Goal: Communication & Community: Ask a question

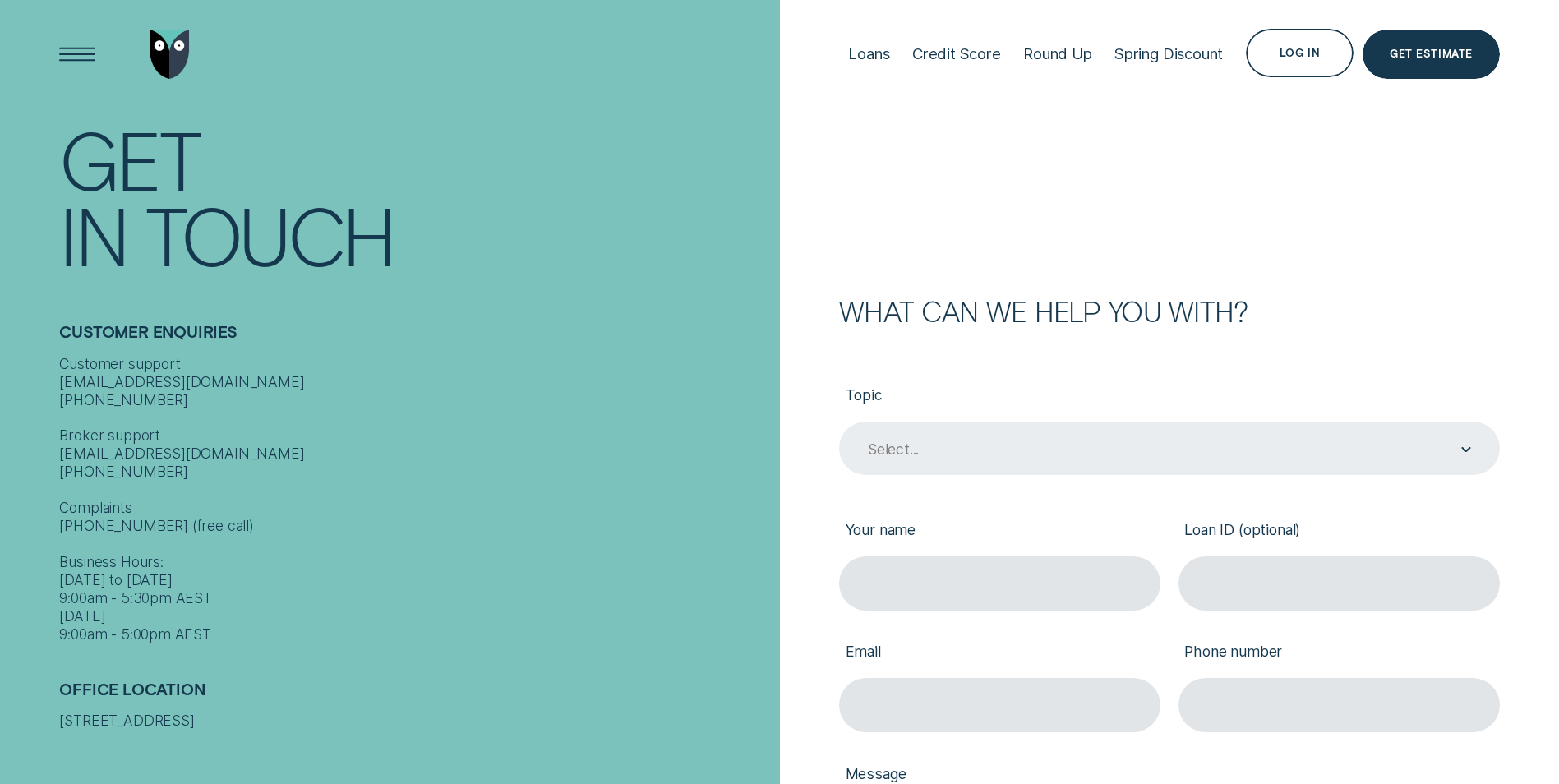
click at [1470, 448] on div "Select..." at bounding box center [1169, 448] width 661 height 54
click at [1462, 451] on icon "Contact form" at bounding box center [1465, 449] width 10 height 5
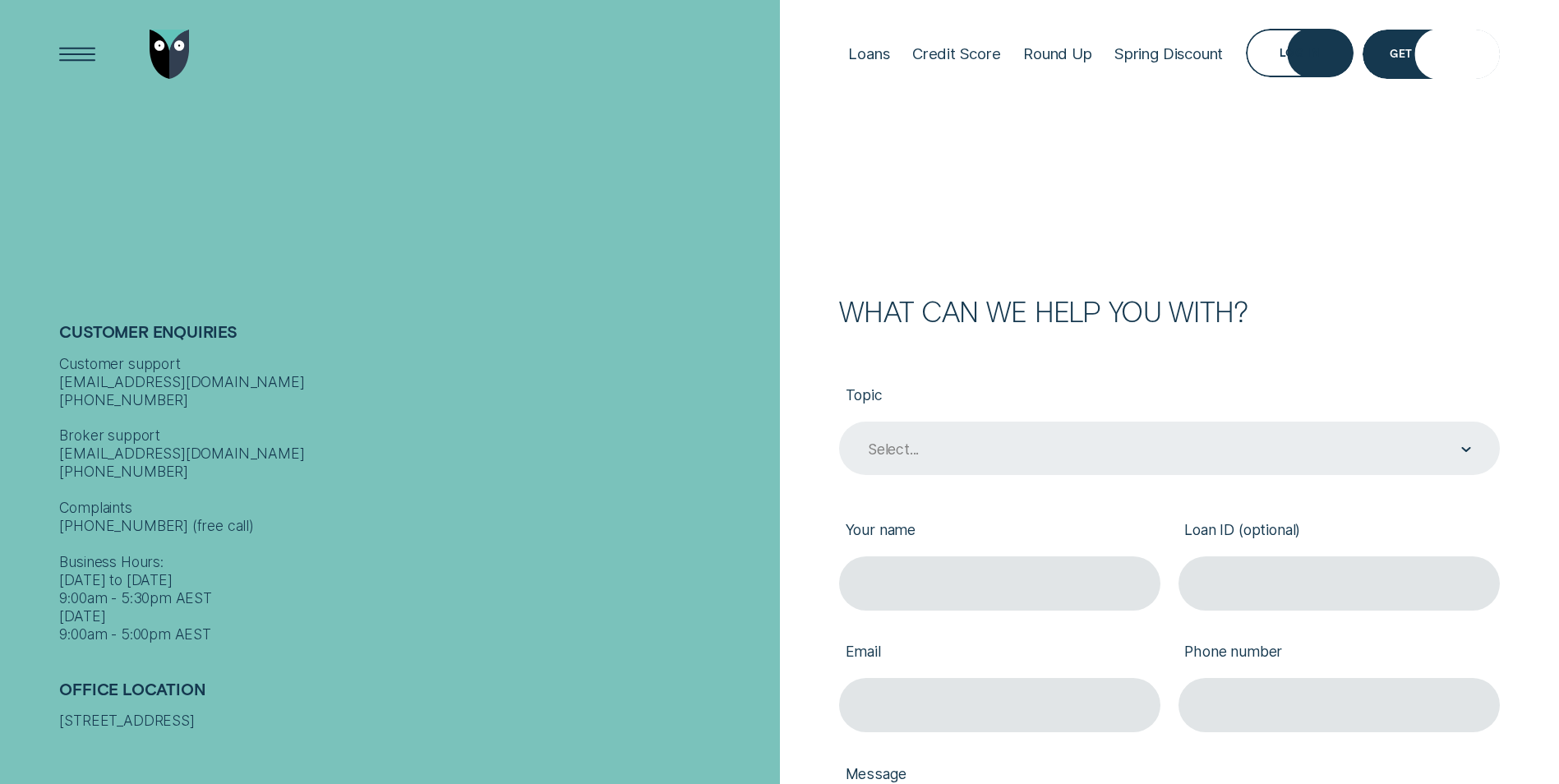
click at [1466, 452] on icon "Contact form" at bounding box center [1465, 449] width 10 height 5
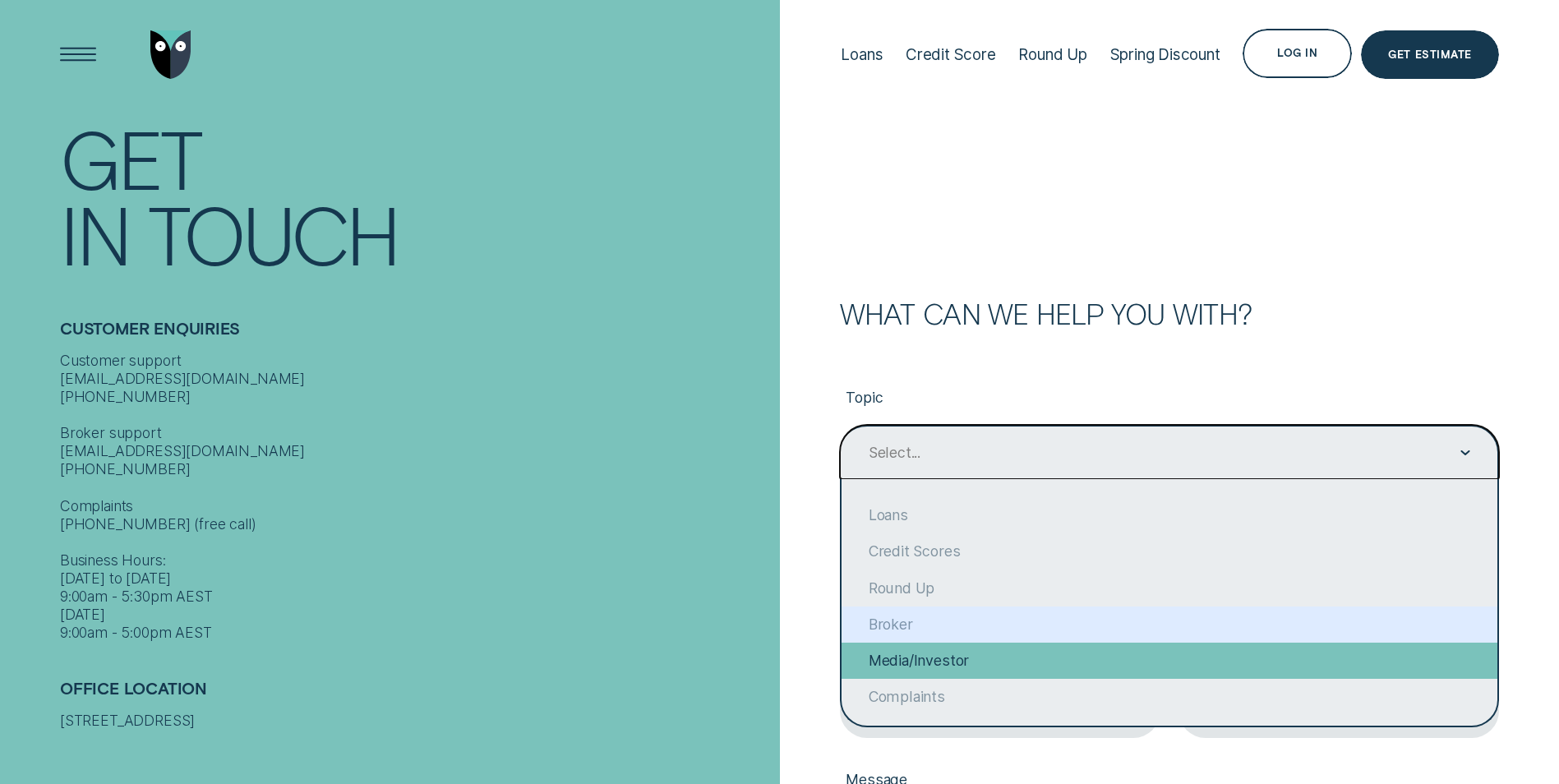
scroll to position [127, 0]
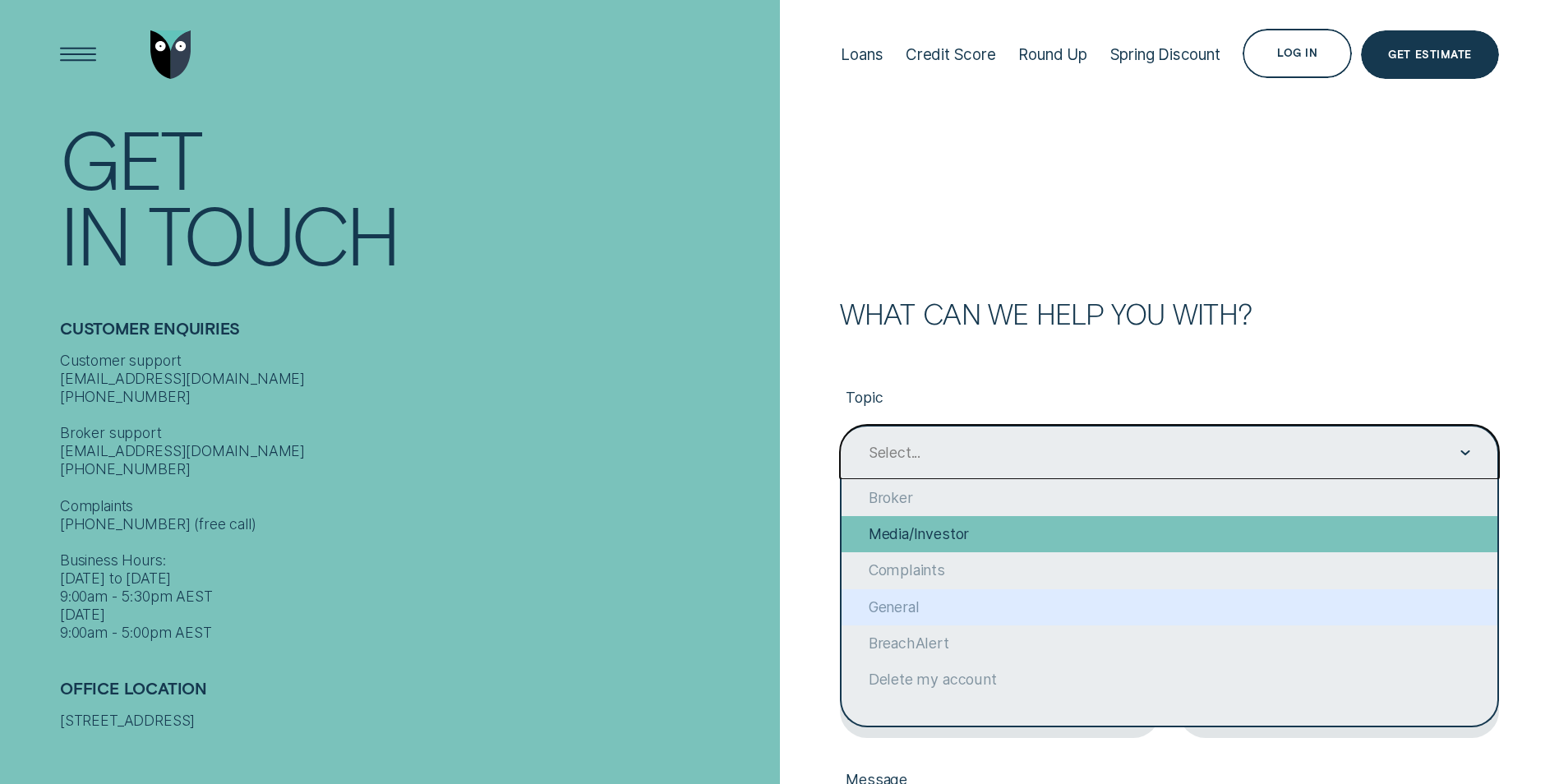
click at [1119, 620] on div "General" at bounding box center [1169, 608] width 656 height 37
type input "General"
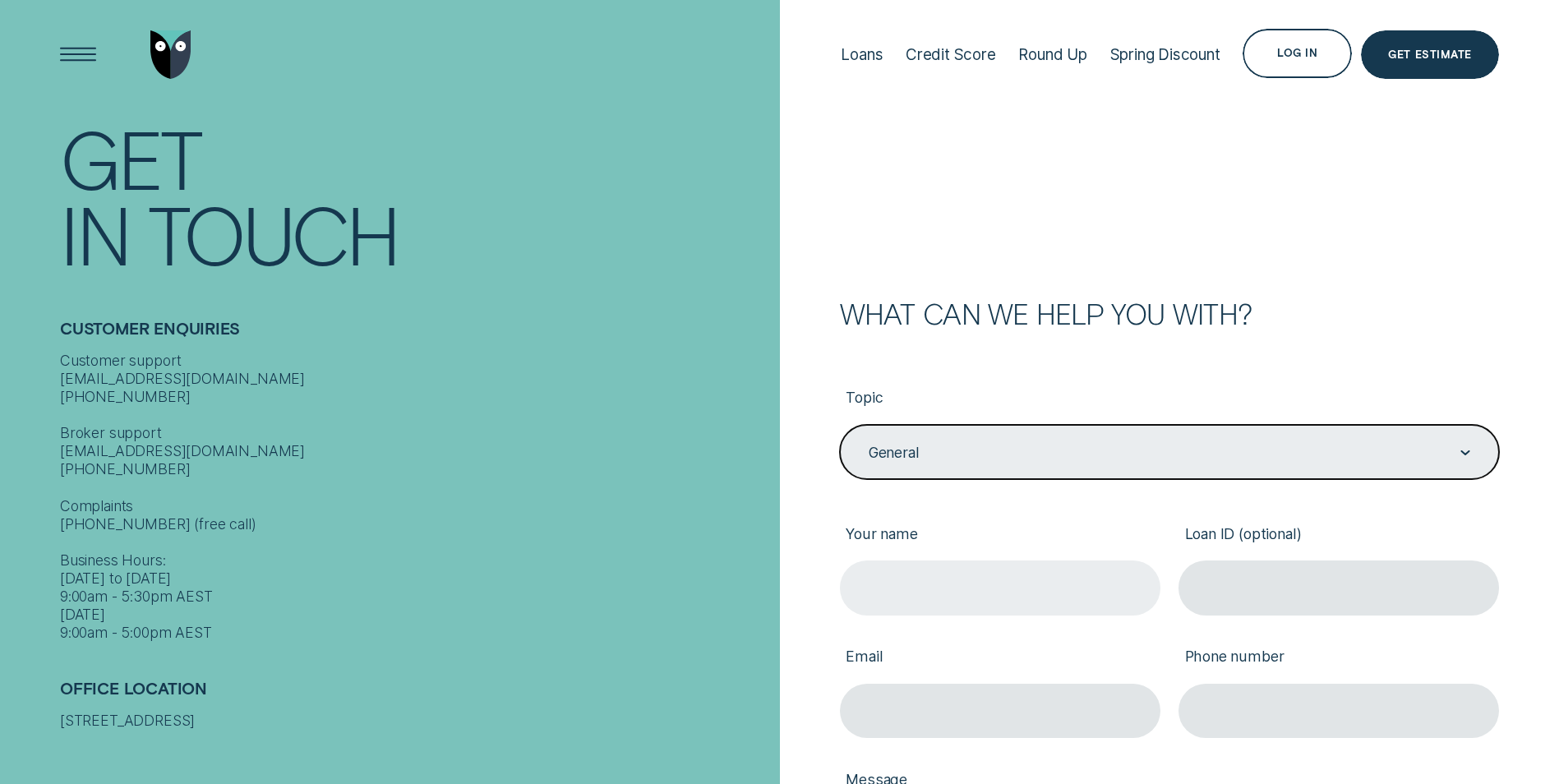
click at [1071, 584] on input "Your name" at bounding box center [1000, 587] width 321 height 54
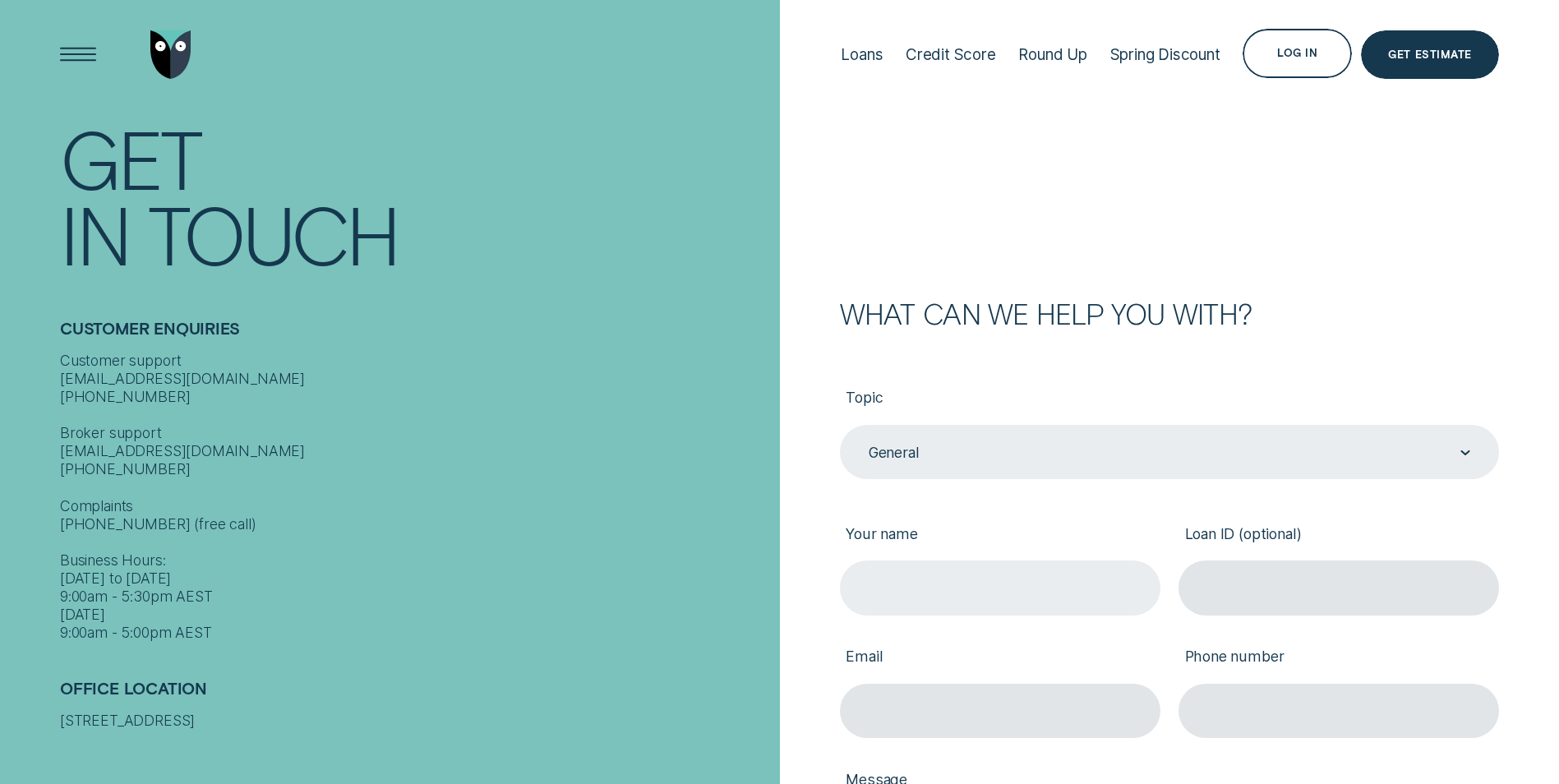
type input "[PERSON_NAME]"
type input "[EMAIL_ADDRESS][DOMAIN_NAME]"
type input "0428984764"
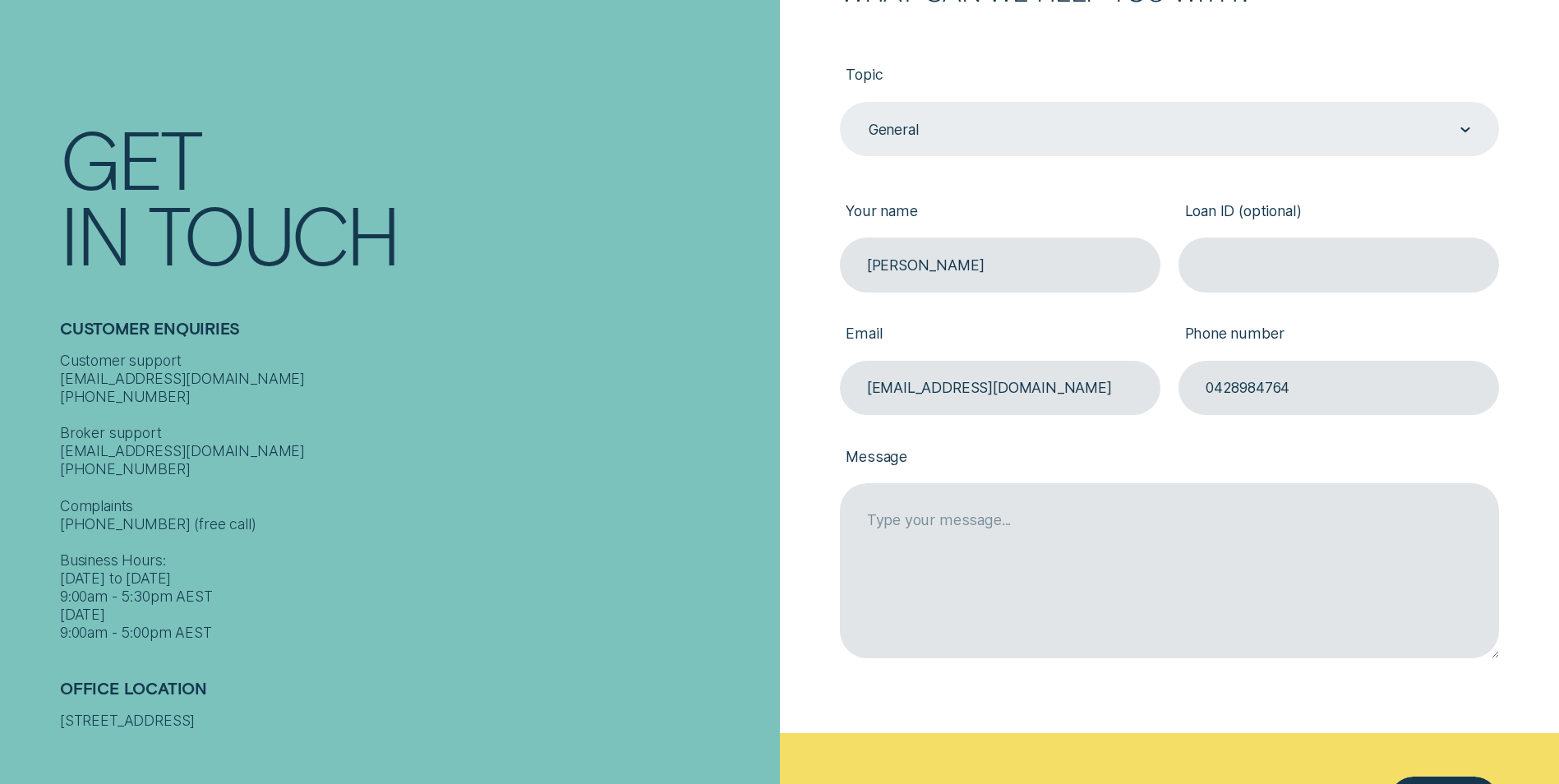
scroll to position [329, 0]
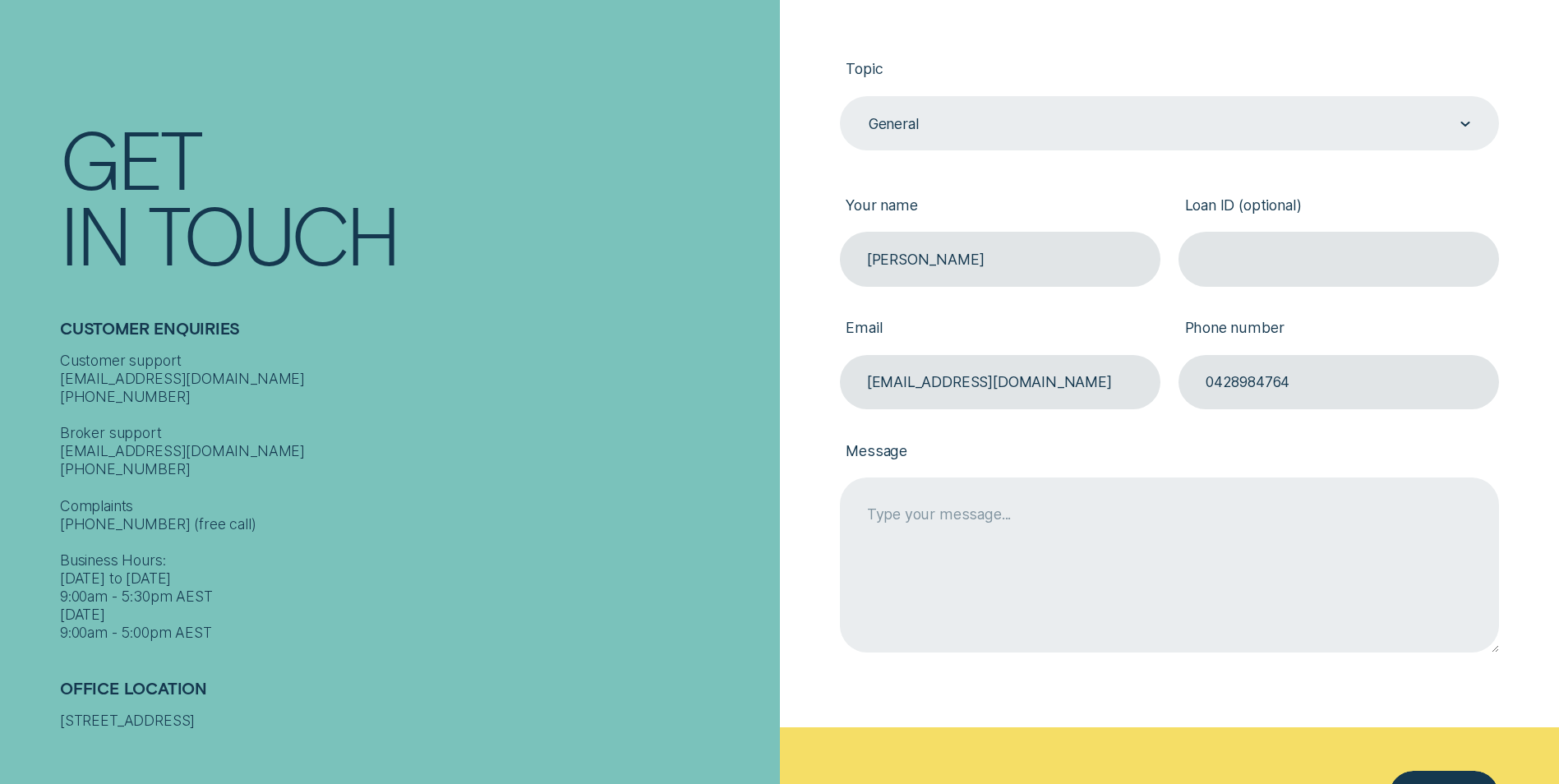
click at [901, 512] on textarea "Message" at bounding box center [1169, 564] width 659 height 174
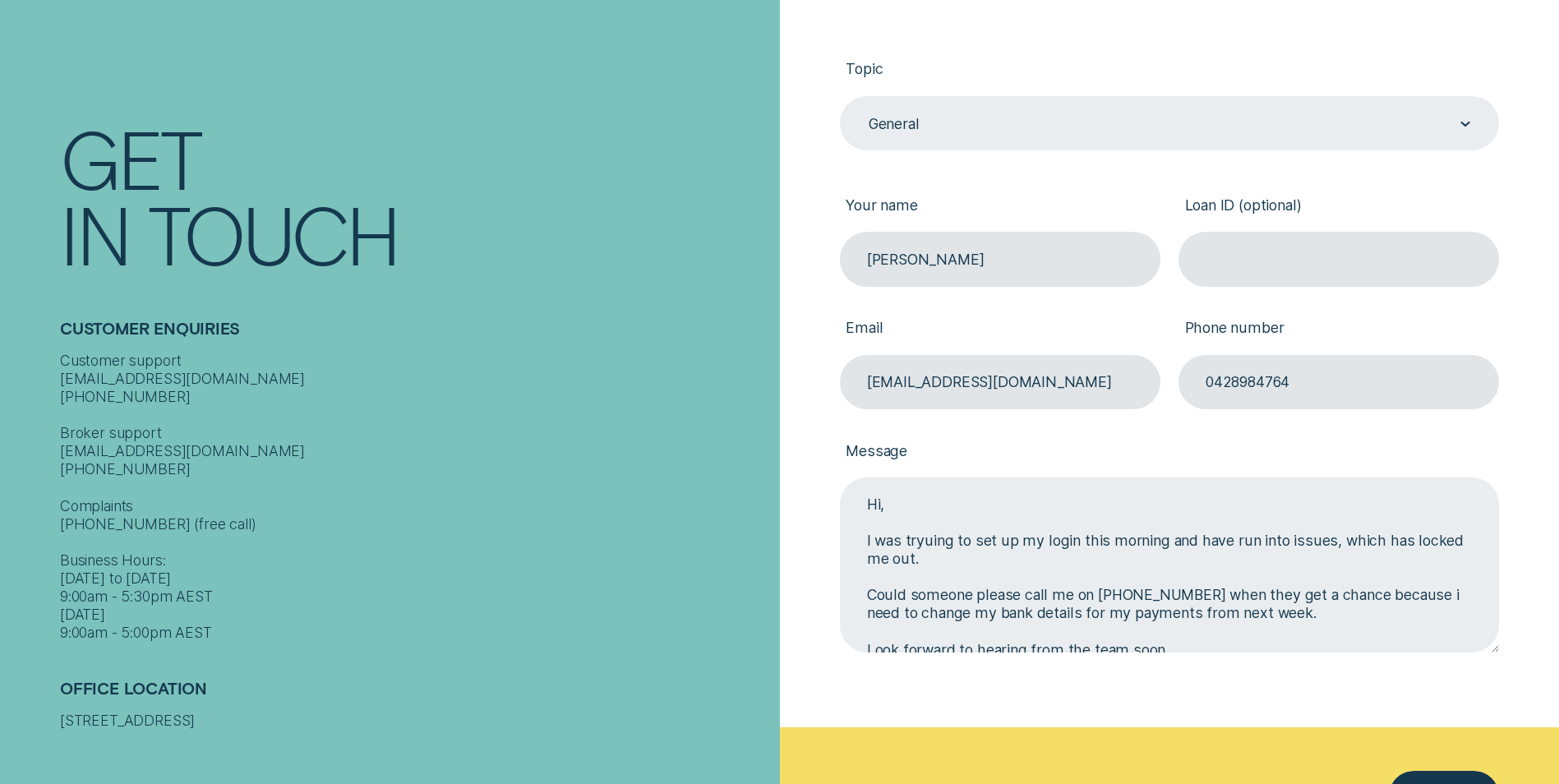
scroll to position [0, 0]
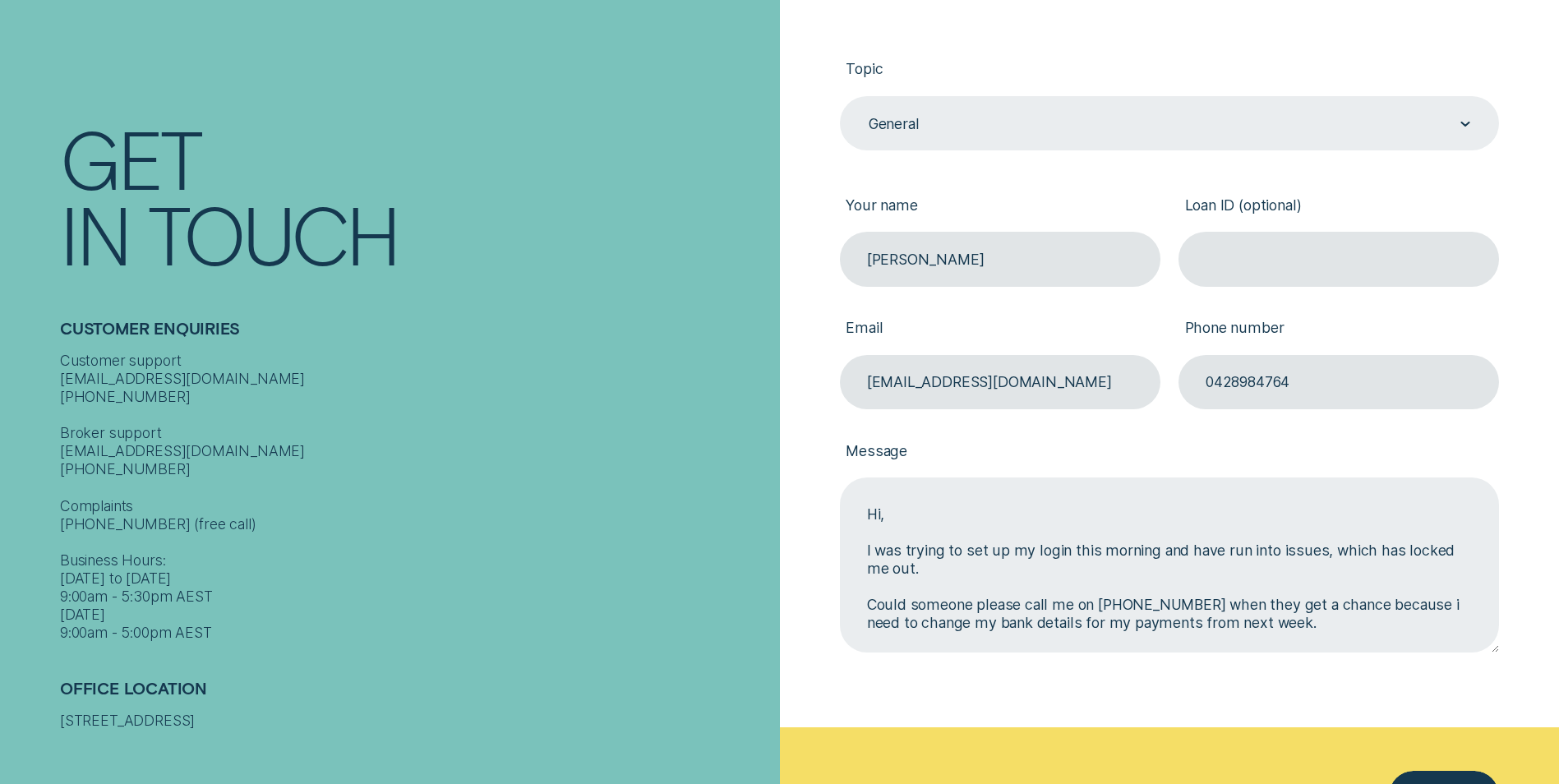
click at [1068, 547] on textarea "Hi, I was trying to set up my login this morning and have run into issues, whic…" at bounding box center [1169, 564] width 659 height 174
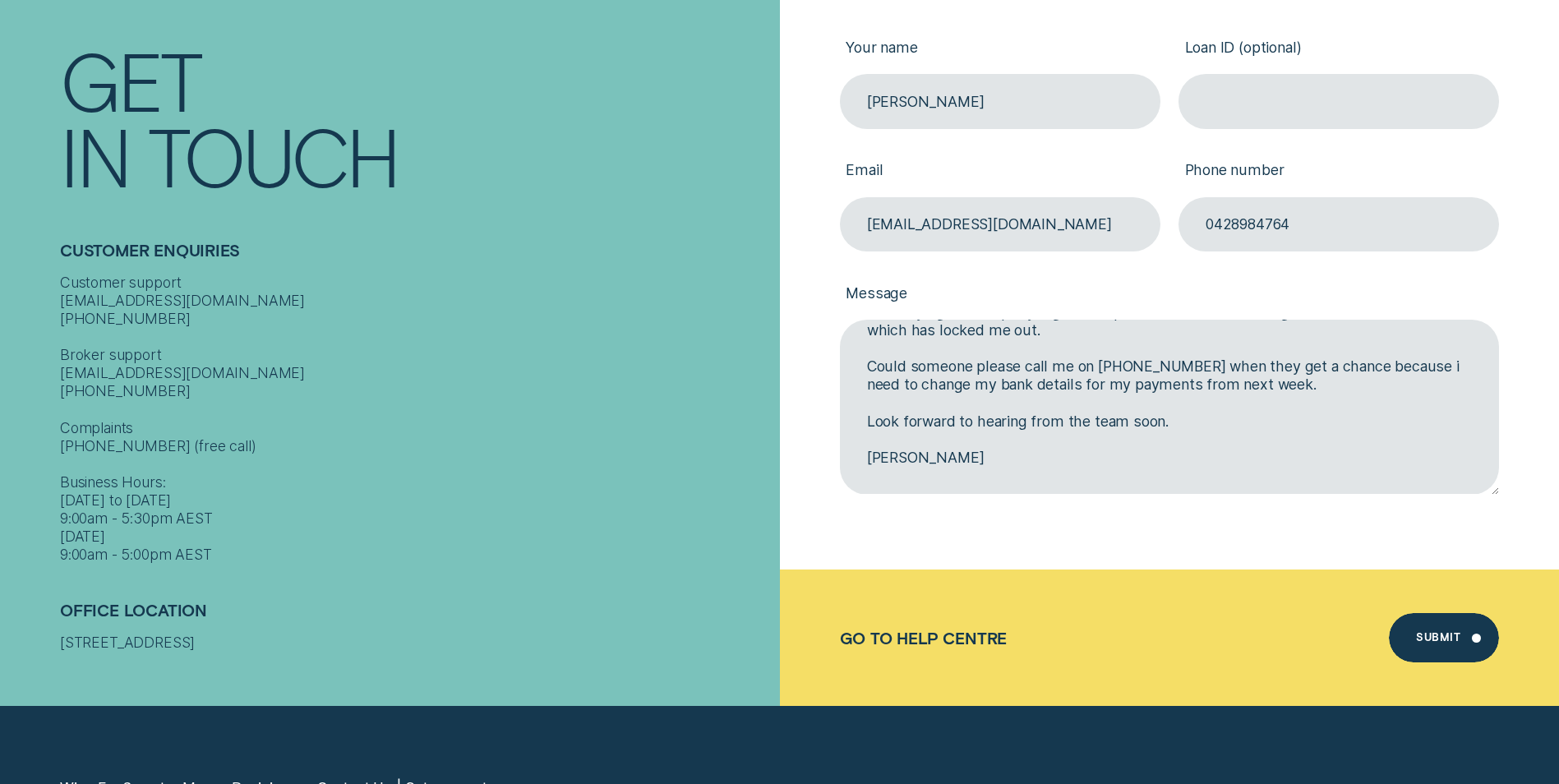
scroll to position [493, 0]
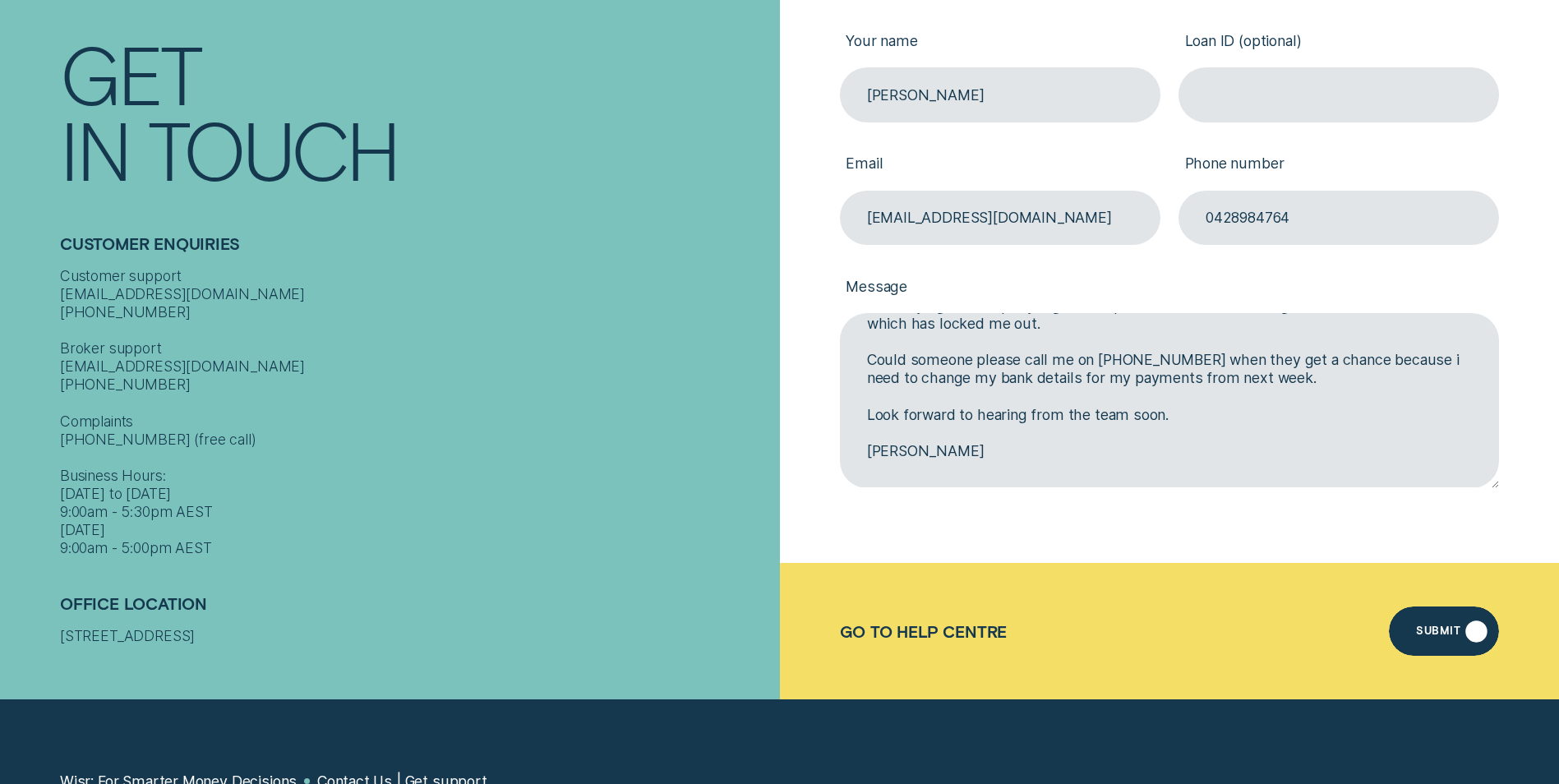
type textarea "Hi, I was trying to set up my login/set-up an account this morning and have run…"
click at [1446, 635] on div "Submit" at bounding box center [1437, 633] width 44 height 10
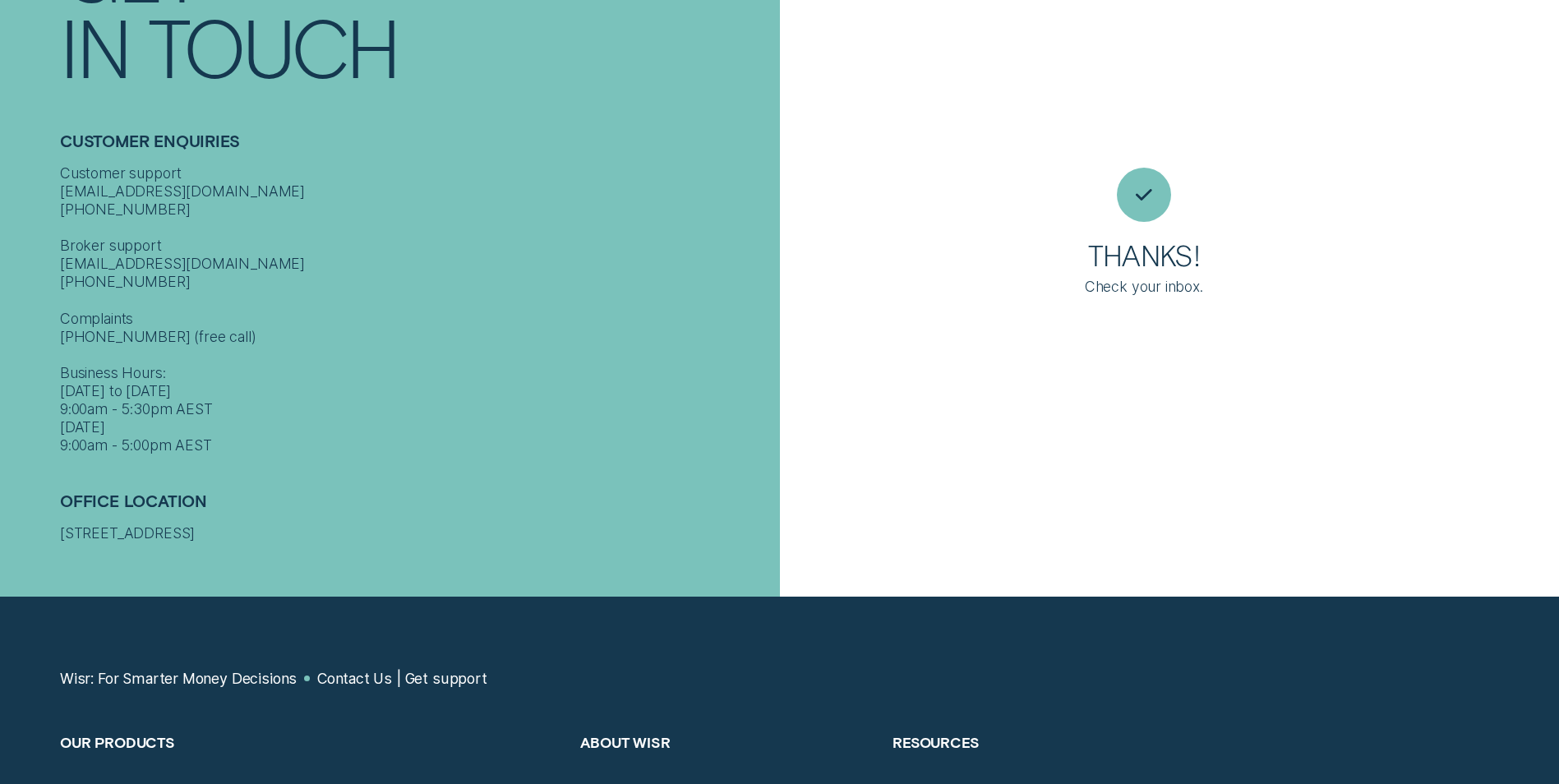
scroll to position [0, 0]
